Goal: Task Accomplishment & Management: Manage account settings

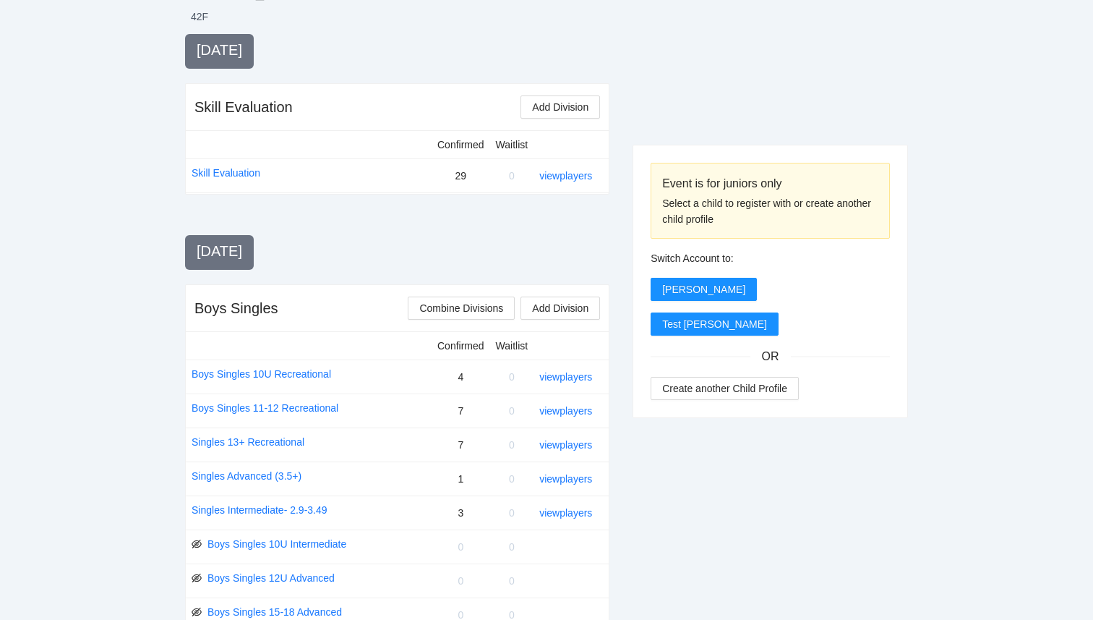
scroll to position [301, 0]
click at [477, 306] on span "Combine Divisions" at bounding box center [461, 307] width 84 height 16
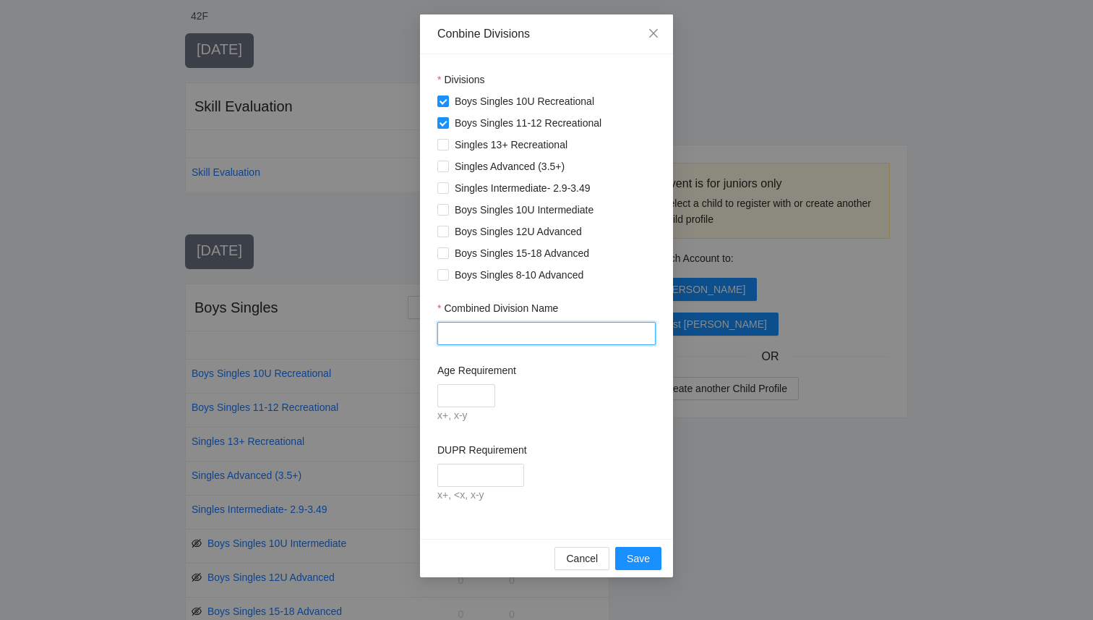
click at [468, 337] on input "Combined Division Name" at bounding box center [546, 333] width 218 height 23
type input "**********"
click at [476, 400] on input "Age Requirement" at bounding box center [466, 395] width 58 height 23
type input "****"
click at [511, 468] on input "DUPR Requirement" at bounding box center [480, 474] width 87 height 23
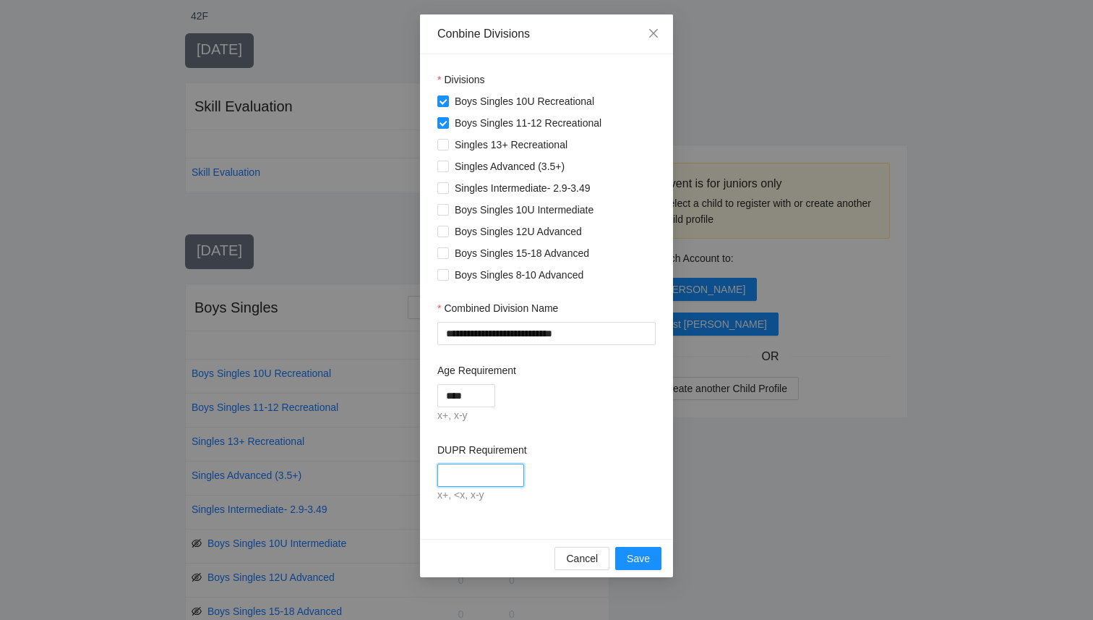
type input "****"
click at [583, 459] on div "DUPR Requirement" at bounding box center [546, 453] width 218 height 22
click at [643, 560] on span "Save" at bounding box center [638, 558] width 23 height 16
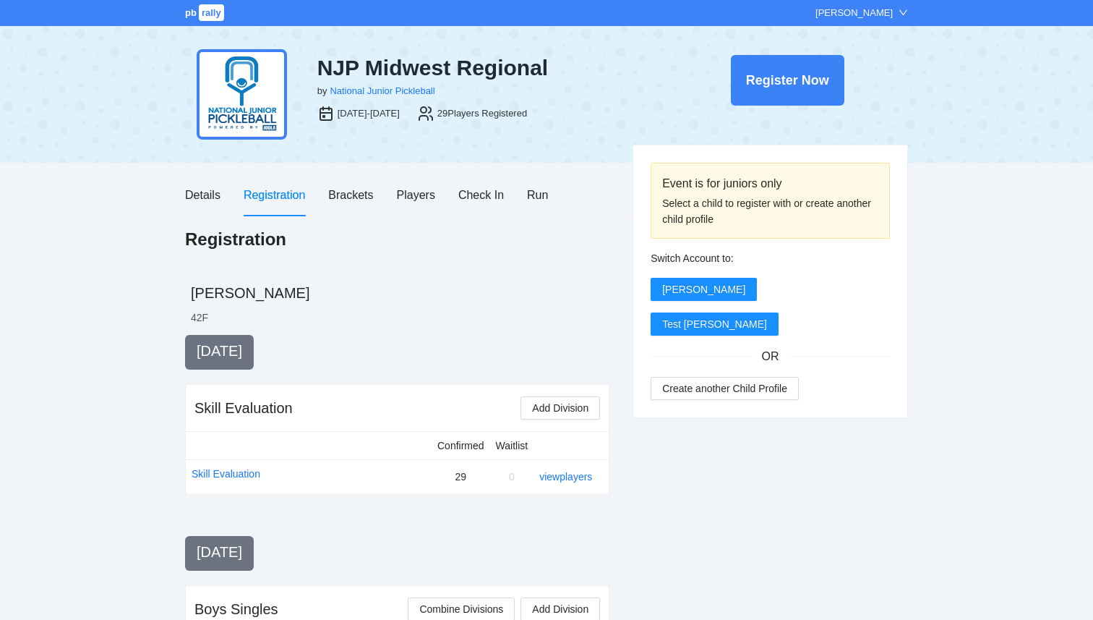
scroll to position [301, 0]
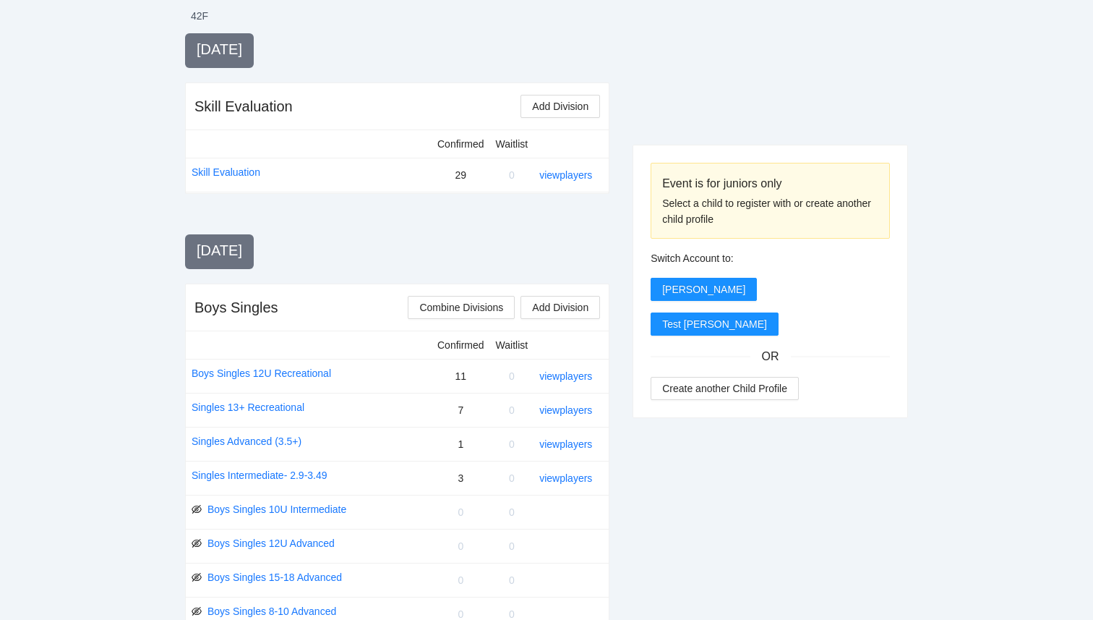
click at [549, 446] on link "view players" at bounding box center [565, 444] width 53 height 12
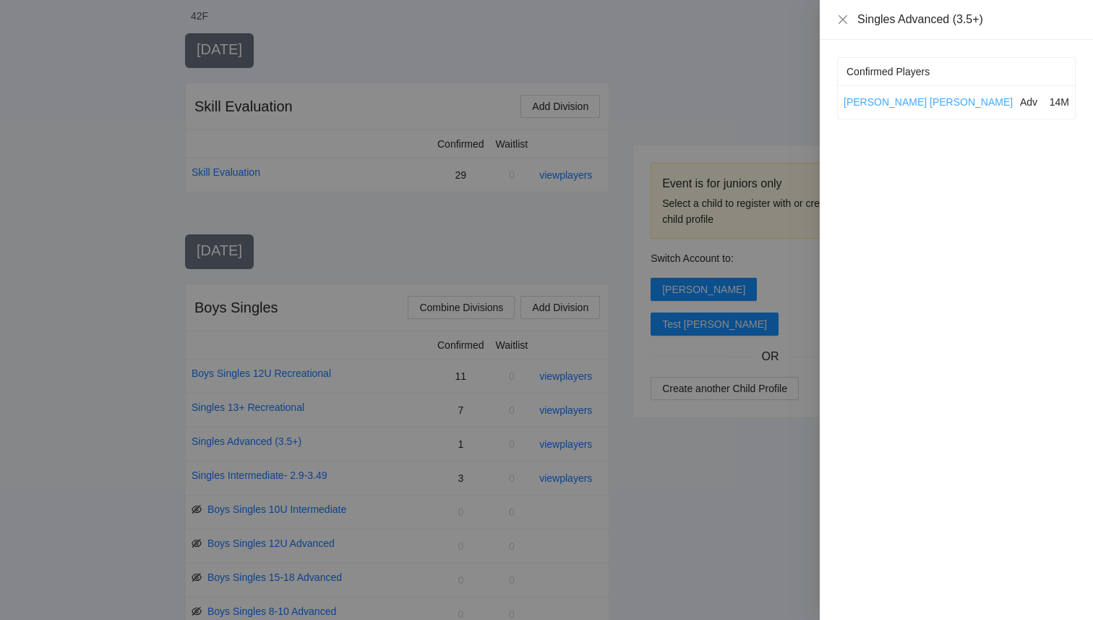
click at [883, 102] on link "Hudson Scholl" at bounding box center [928, 102] width 169 height 12
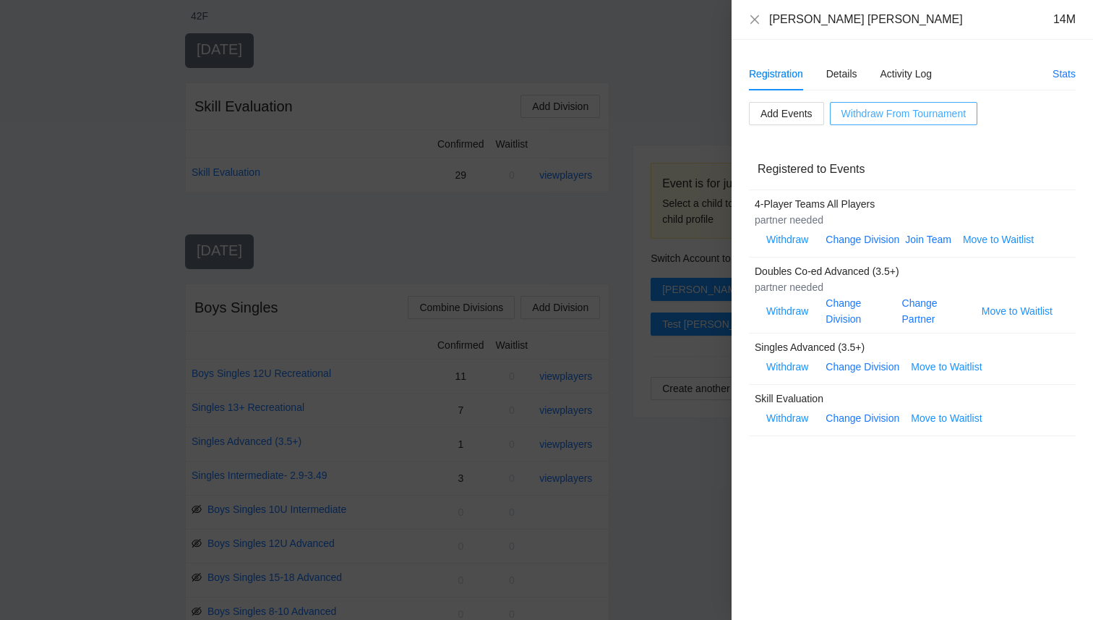
click at [888, 122] on button "Withdraw From Tournament" at bounding box center [903, 113] width 147 height 23
click at [925, 68] on span "OK" at bounding box center [930, 68] width 14 height 16
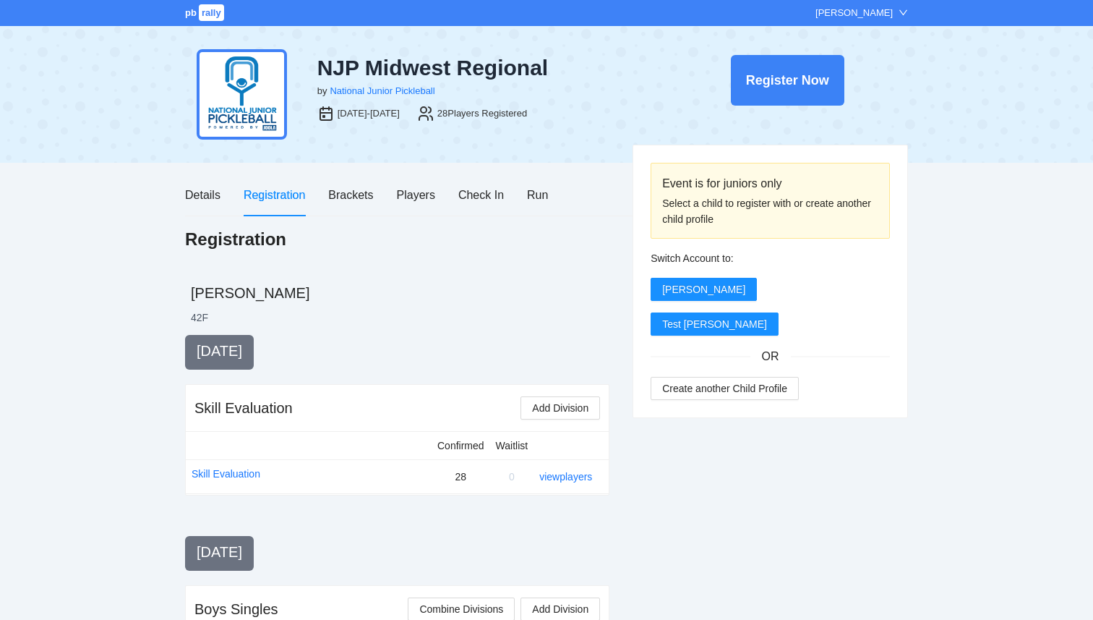
scroll to position [301, 0]
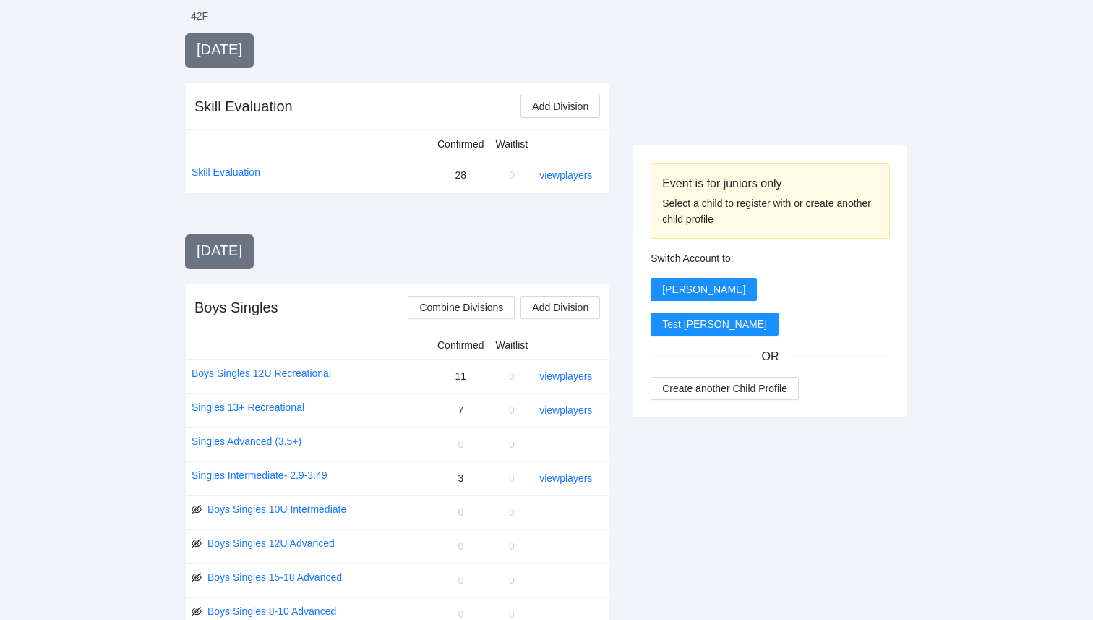
click at [677, 77] on div at bounding box center [770, 169] width 275 height 273
click at [276, 442] on link "Singles Advanced (3.5+)" at bounding box center [247, 441] width 110 height 16
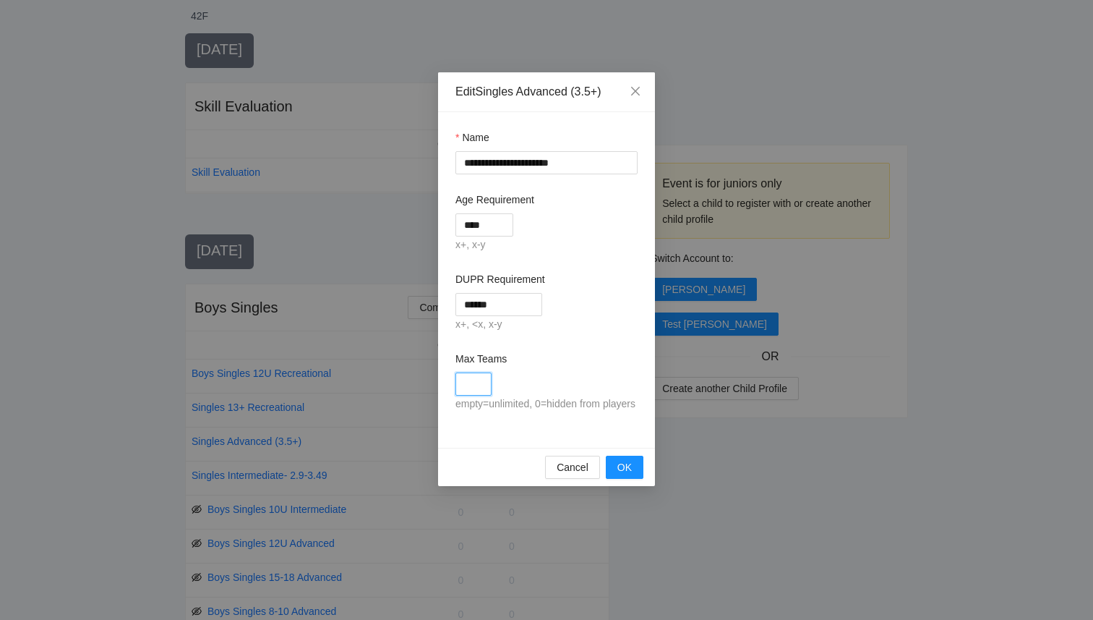
click at [481, 388] on input "Max Teams" at bounding box center [473, 383] width 36 height 23
type input "*"
click at [630, 475] on span "OK" at bounding box center [624, 467] width 14 height 16
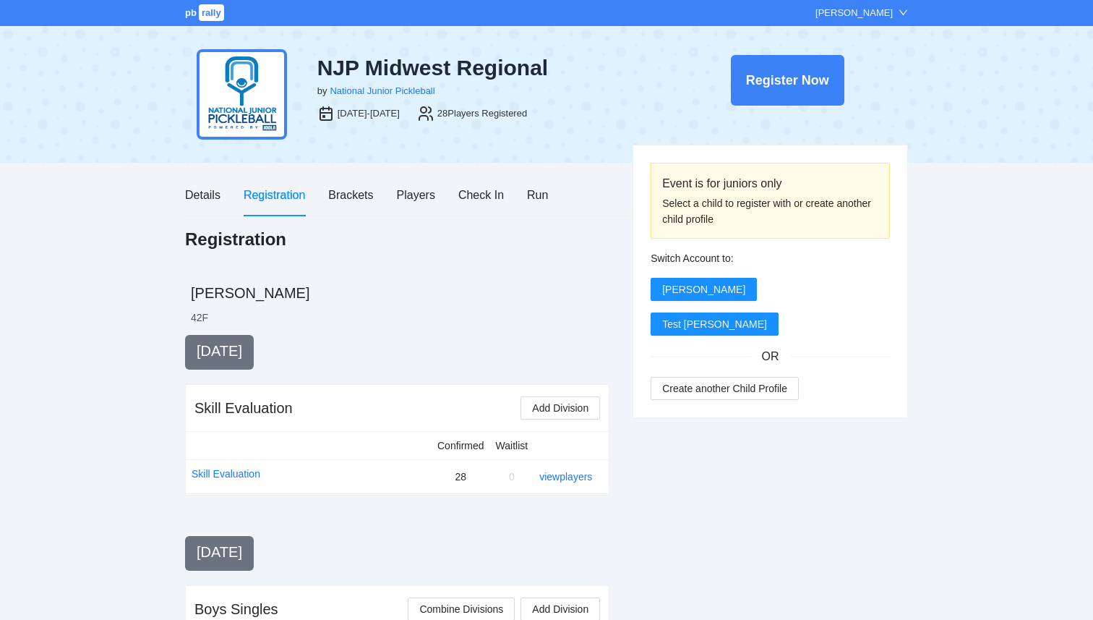
scroll to position [301, 0]
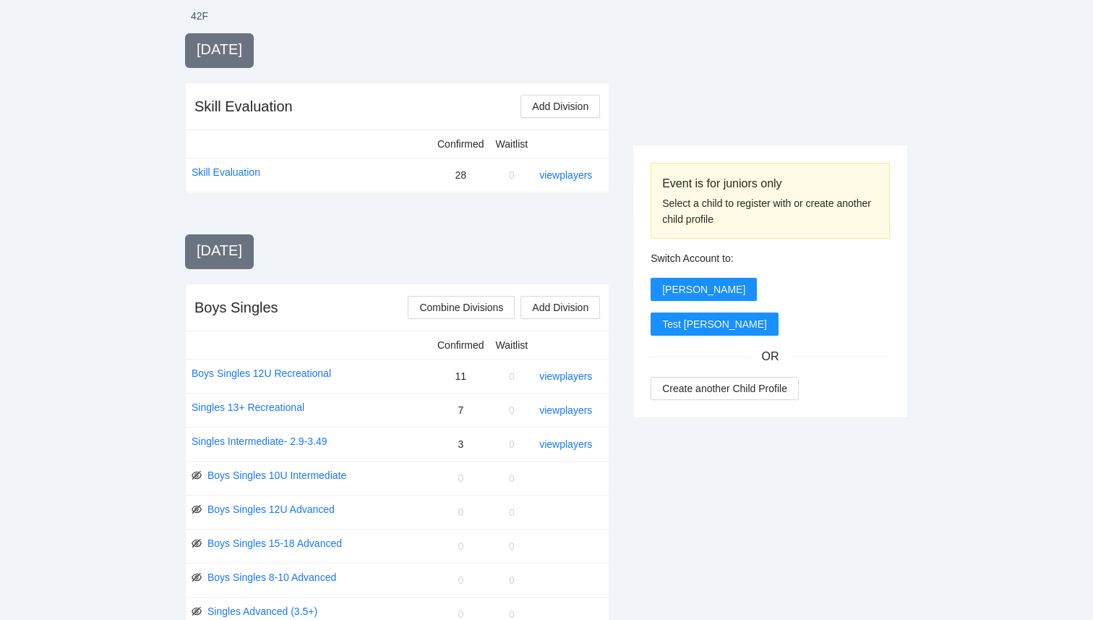
drag, startPoint x: 0, startPoint y: 0, endPoint x: 620, endPoint y: 477, distance: 781.9
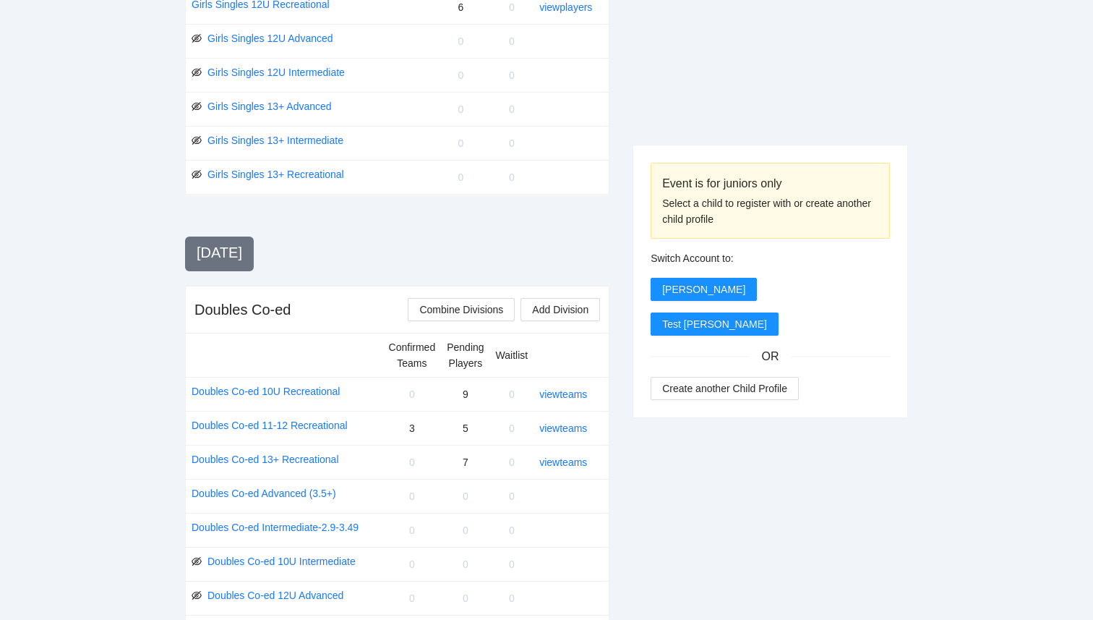
scroll to position [1058, 0]
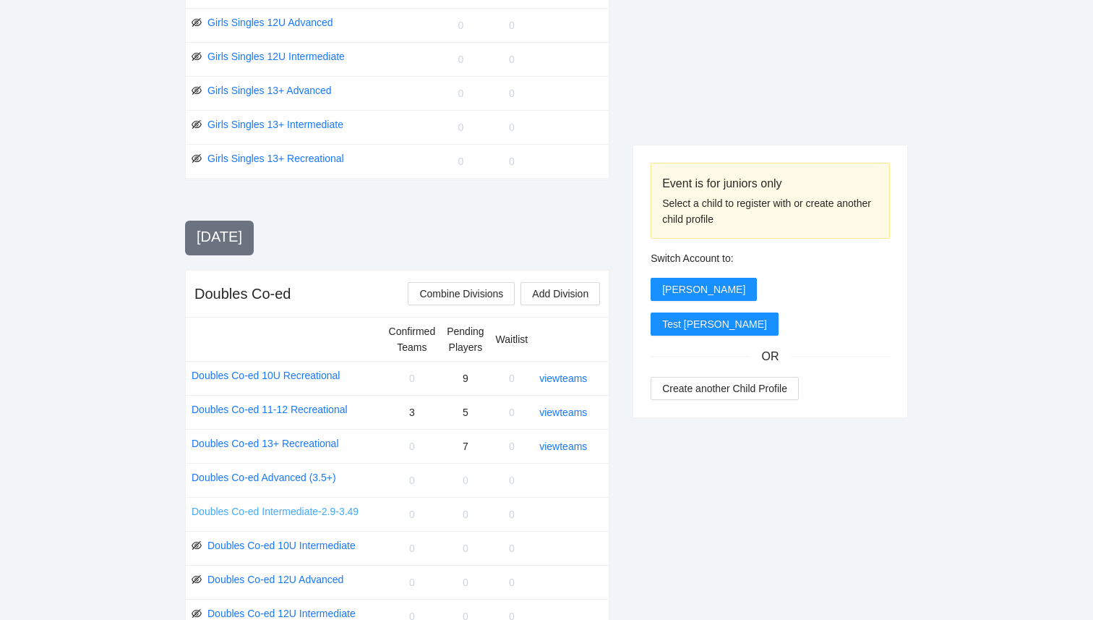
click at [326, 512] on link "Doubles Co-ed Intermediate-2.9-3.49" at bounding box center [275, 511] width 167 height 16
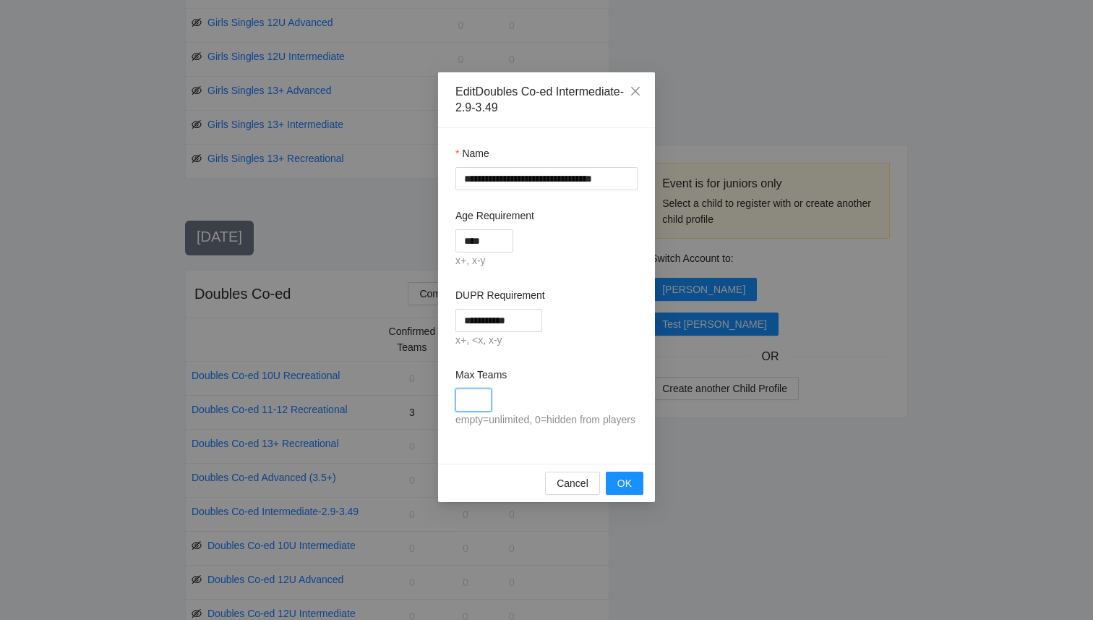
click at [475, 406] on input "Max Teams" at bounding box center [473, 399] width 36 height 23
type input "*"
click at [617, 491] on span "OK" at bounding box center [624, 483] width 14 height 16
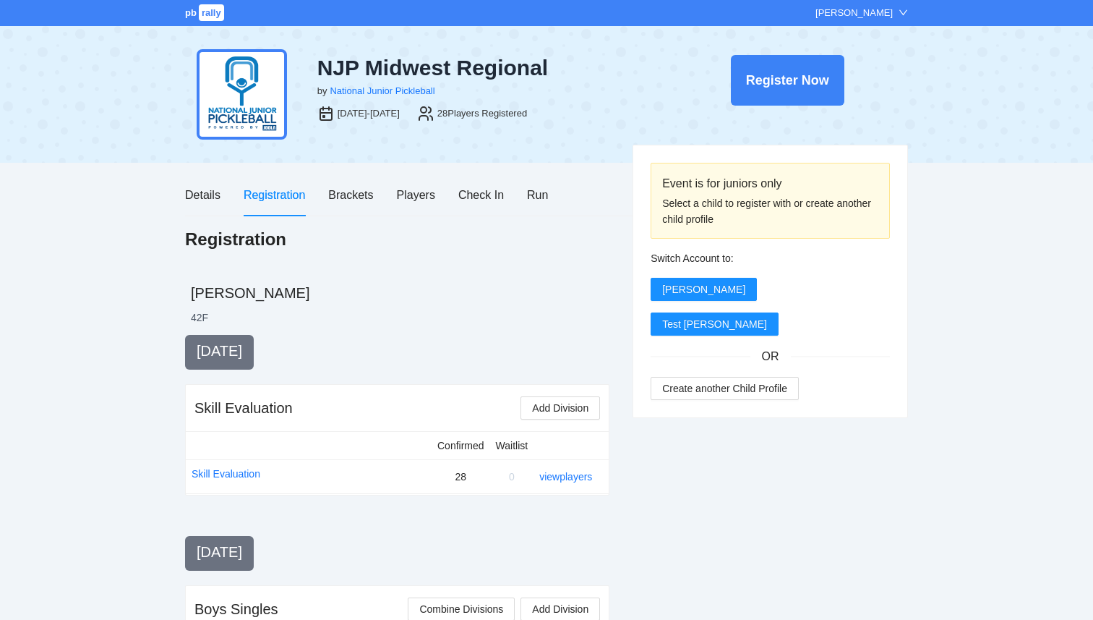
scroll to position [1058, 0]
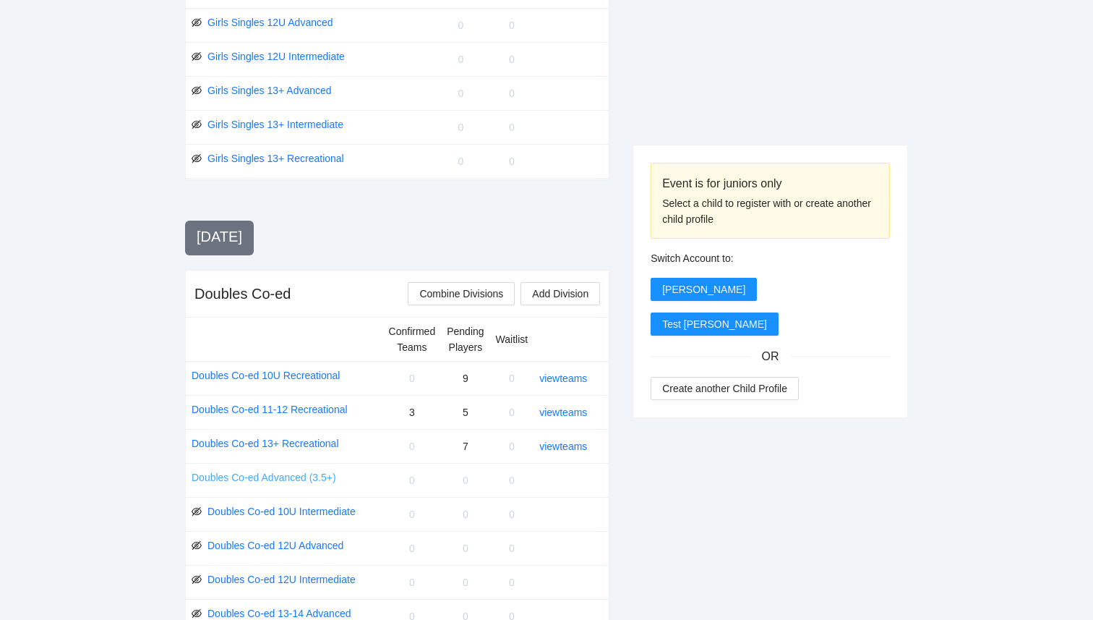
click at [294, 480] on link "Doubles Co-ed Advanced (3.5+)" at bounding box center [264, 477] width 145 height 16
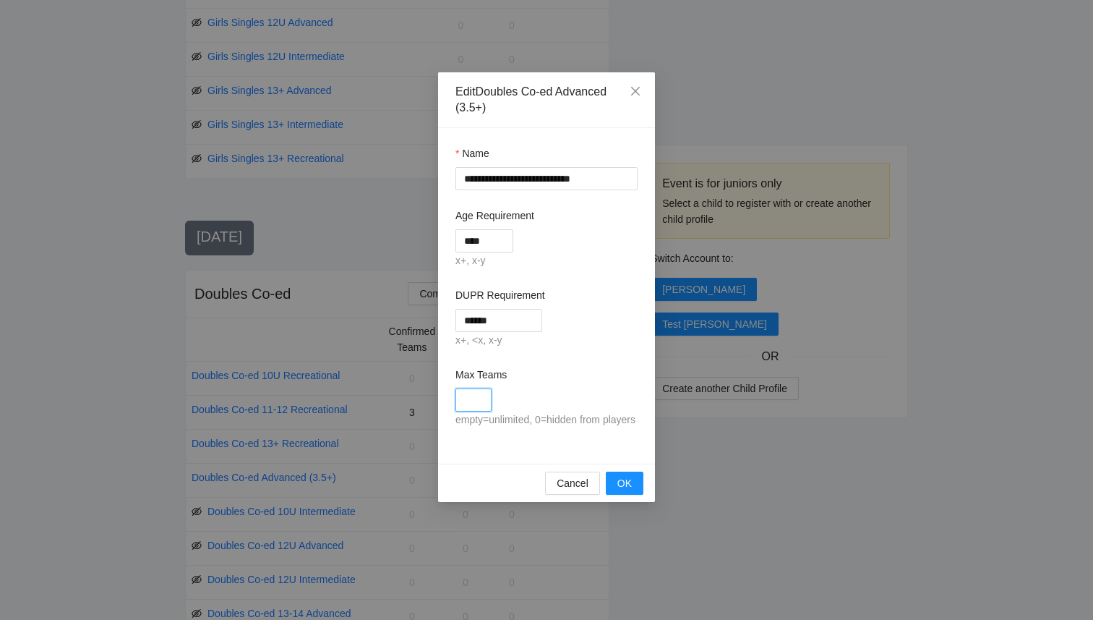
click at [481, 395] on input "Max Teams" at bounding box center [473, 399] width 36 height 23
type input "*"
click at [630, 491] on span "OK" at bounding box center [624, 483] width 14 height 16
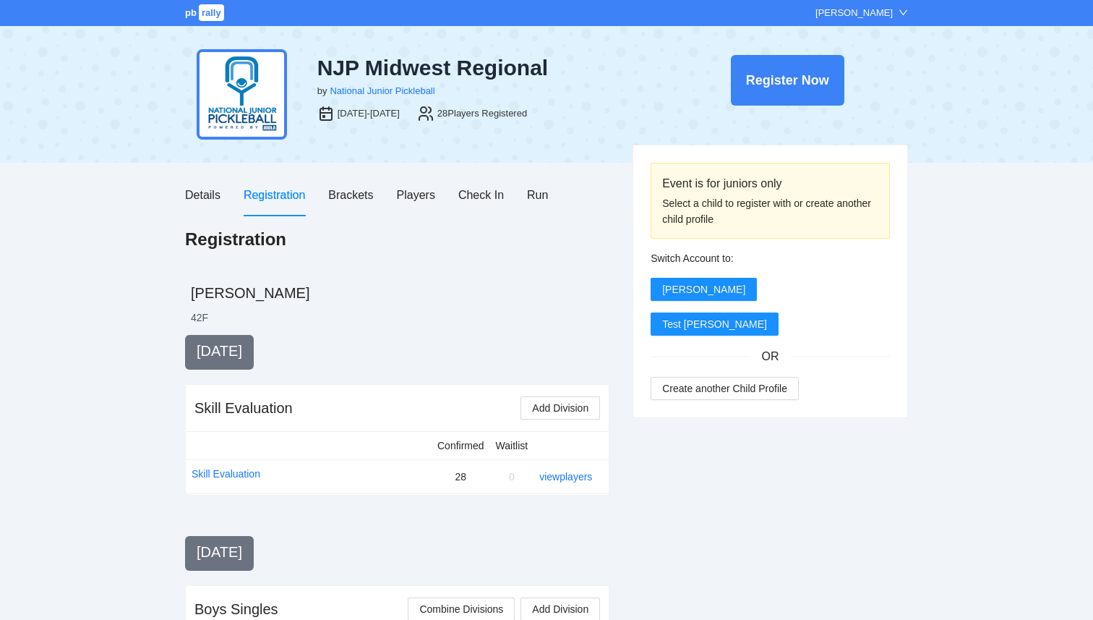
scroll to position [1058, 0]
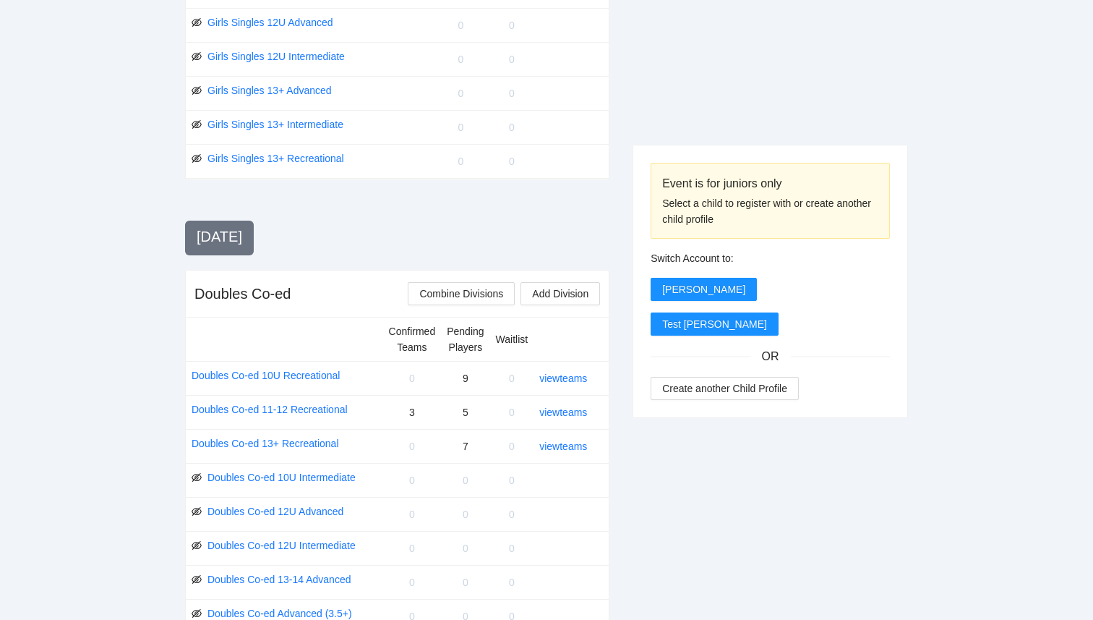
click at [681, 533] on div "Event is for juniors only Select a child to register with or create another chi…" at bounding box center [770, 92] width 275 height 1632
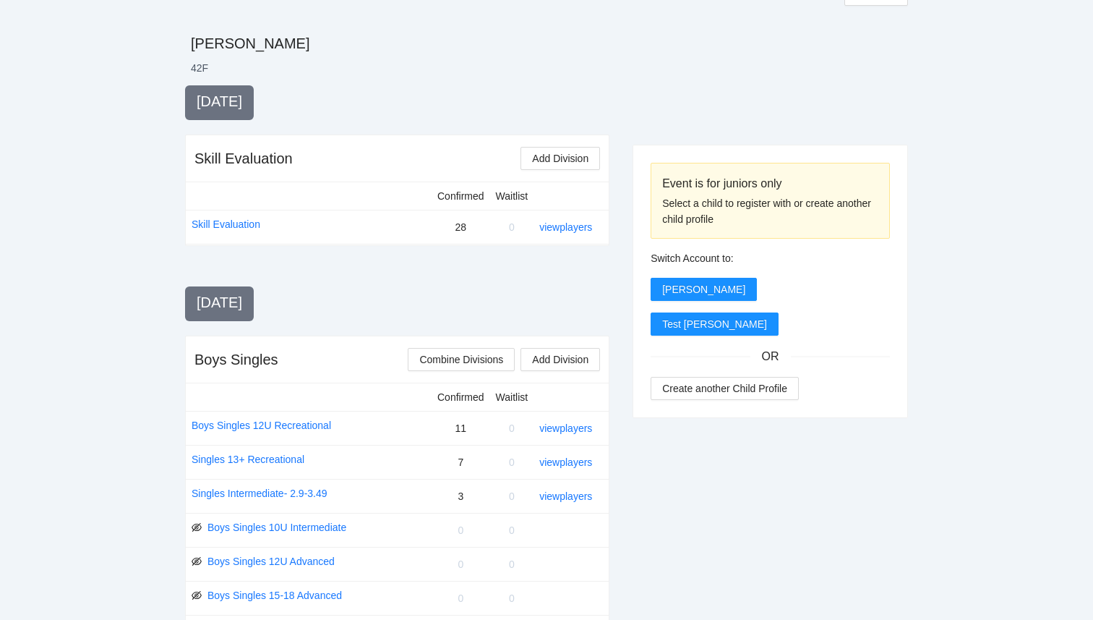
scroll to position [0, 0]
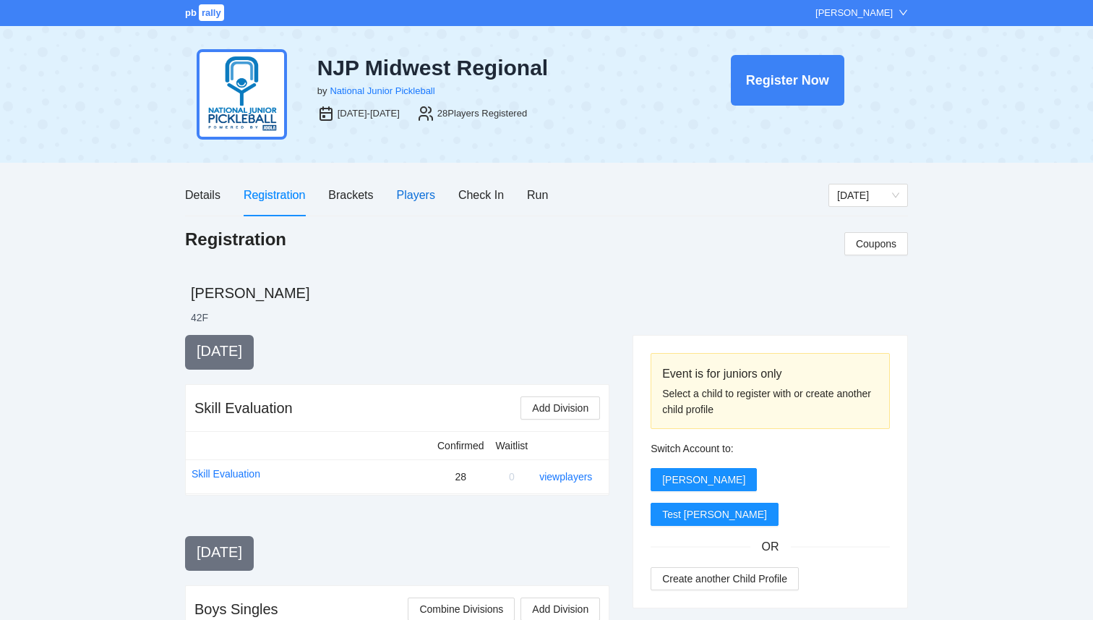
click at [413, 194] on div "Players" at bounding box center [416, 195] width 38 height 18
click at [421, 191] on div "Players" at bounding box center [416, 195] width 38 height 18
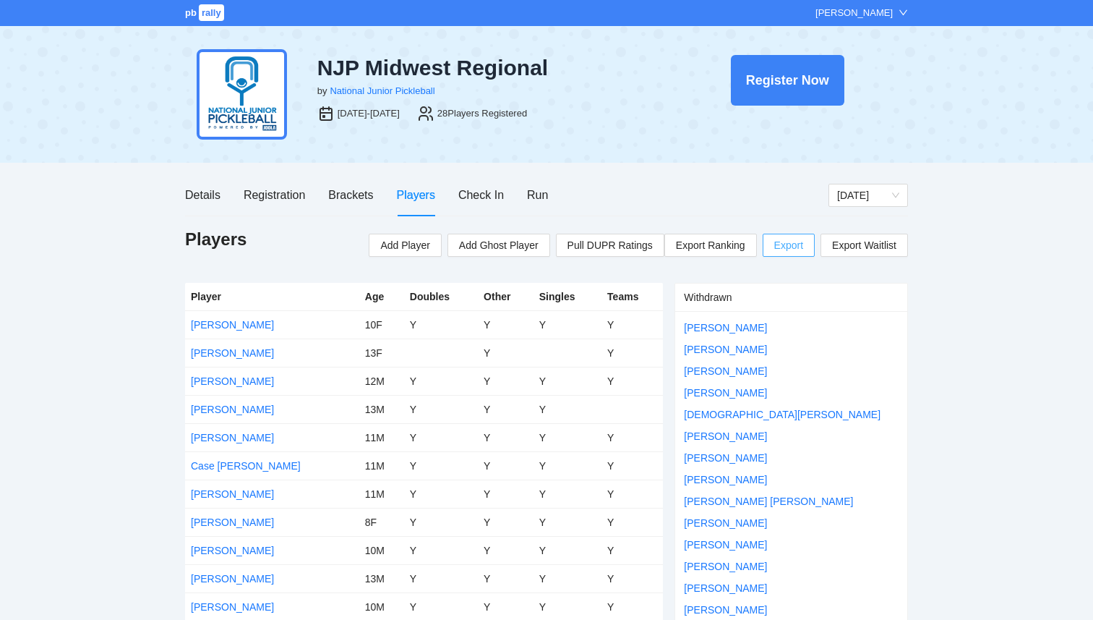
click at [794, 250] on span "Export" at bounding box center [788, 245] width 29 height 22
click at [245, 194] on div "Registration" at bounding box center [274, 195] width 61 height 18
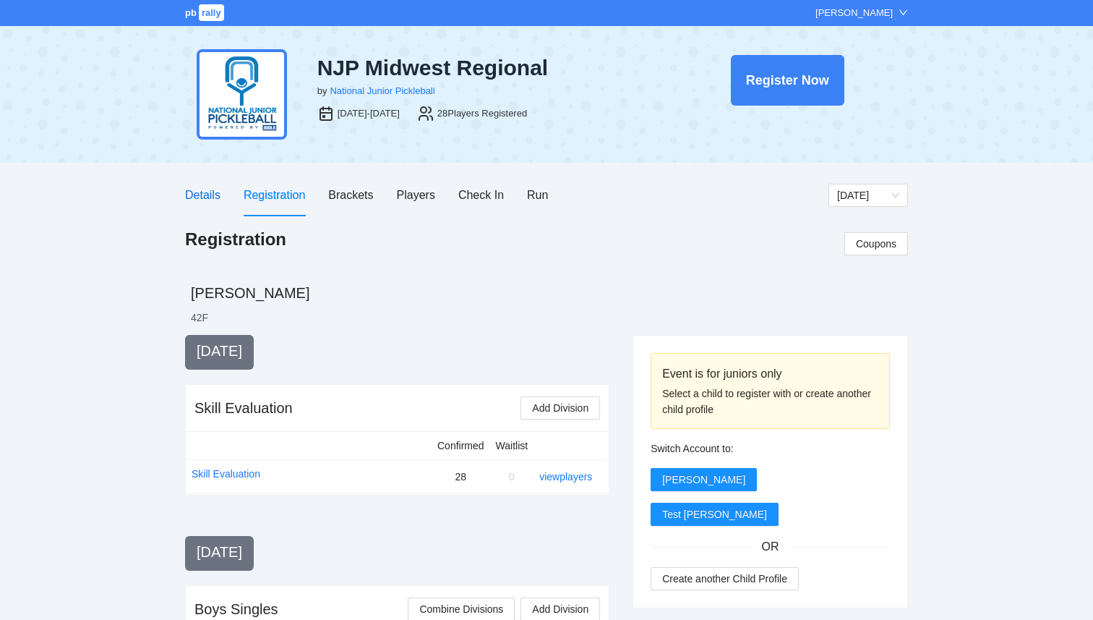
click at [203, 188] on div "Details" at bounding box center [202, 195] width 35 height 18
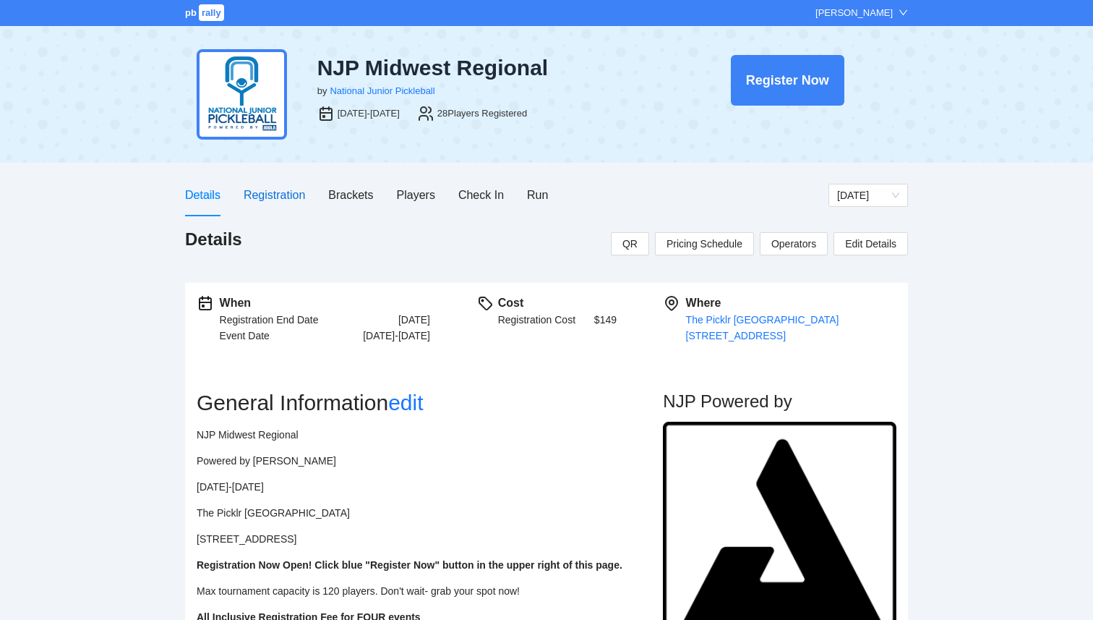
click at [265, 196] on div "Registration" at bounding box center [274, 195] width 61 height 18
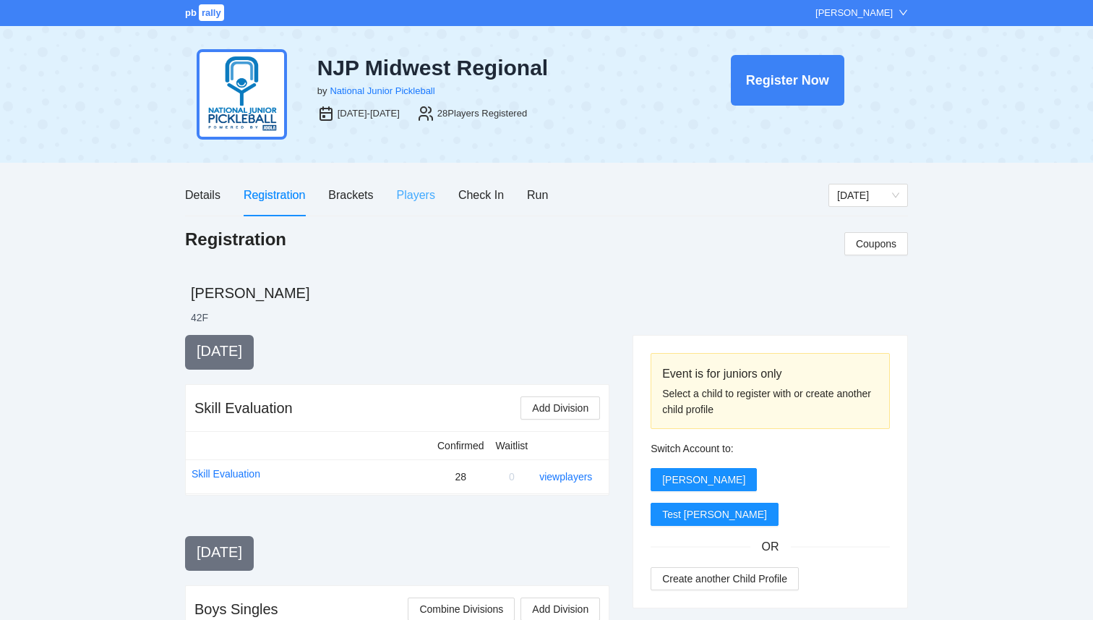
click at [423, 204] on div "Players" at bounding box center [416, 194] width 38 height 41
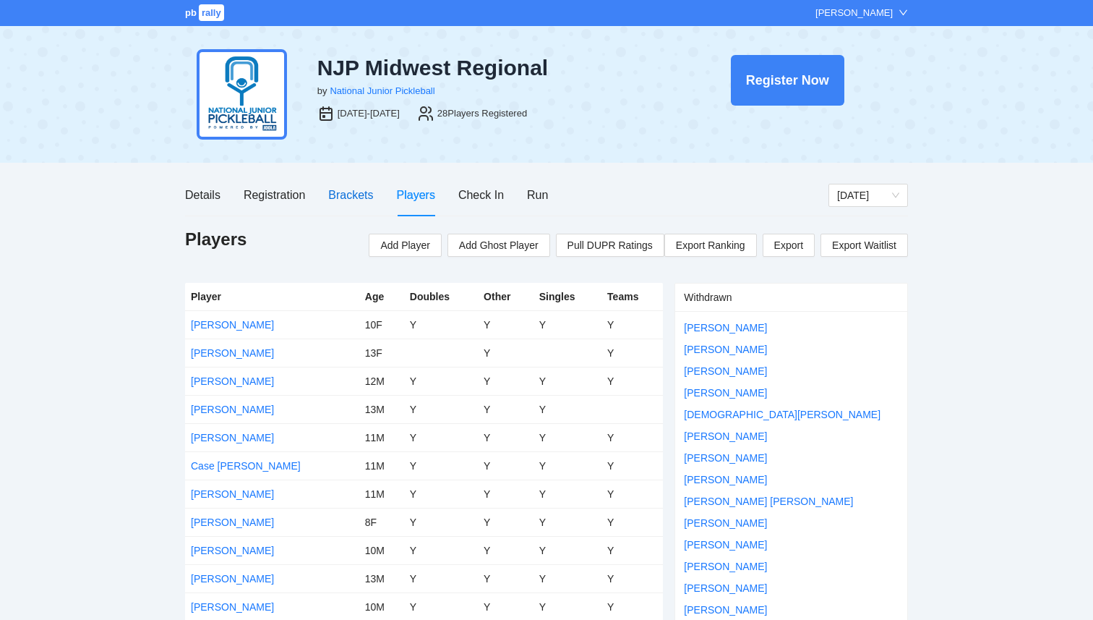
click at [345, 202] on div "Brackets" at bounding box center [350, 195] width 45 height 18
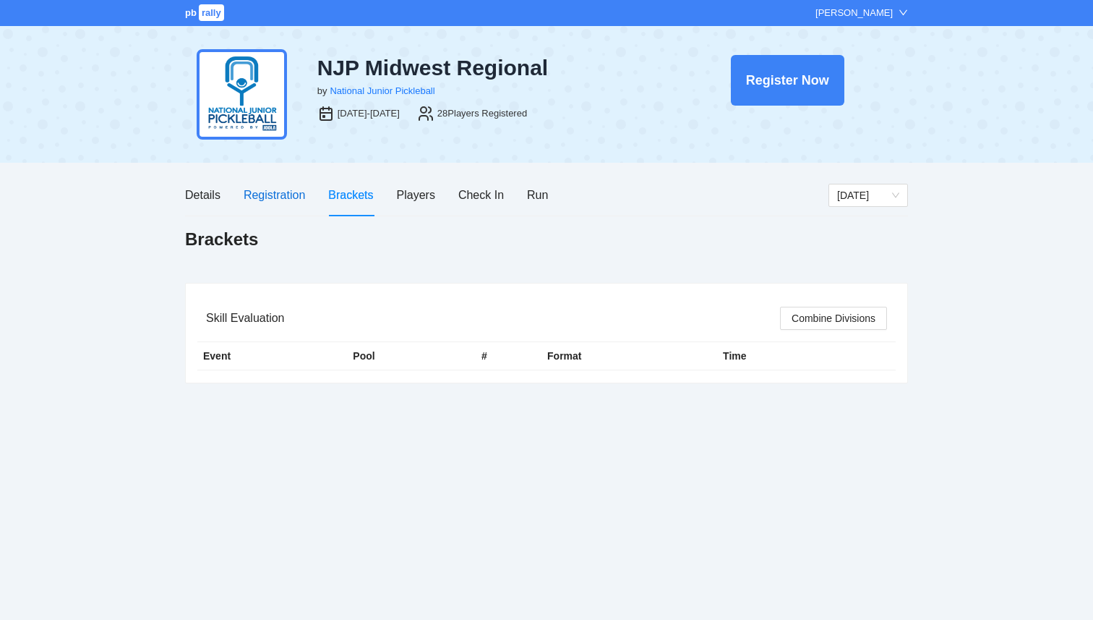
click at [284, 194] on div "Registration" at bounding box center [274, 195] width 61 height 18
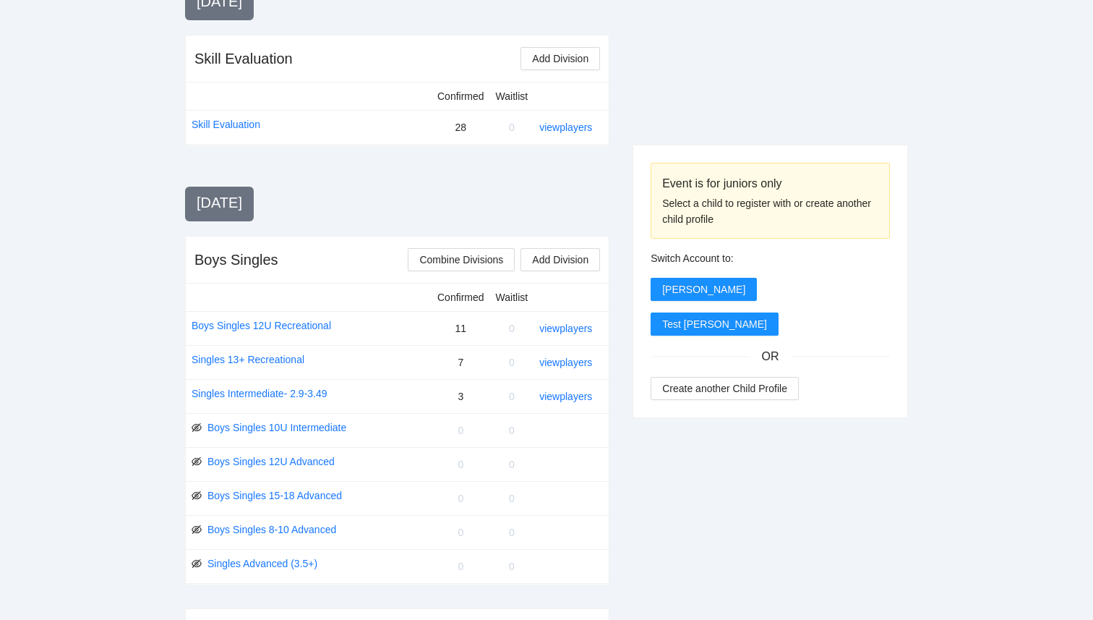
scroll to position [344, 0]
